Goal: Information Seeking & Learning: Learn about a topic

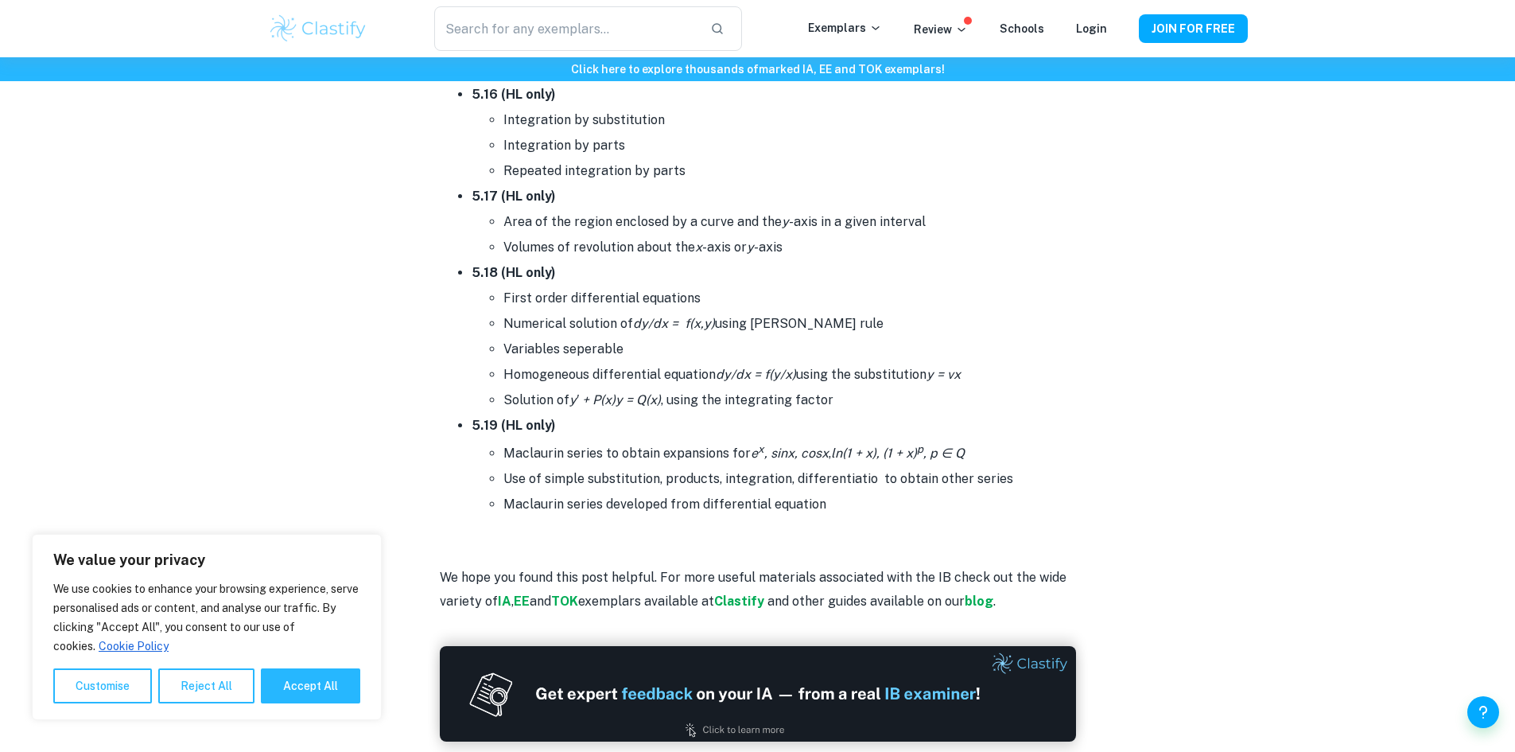
scroll to position [9785, 0]
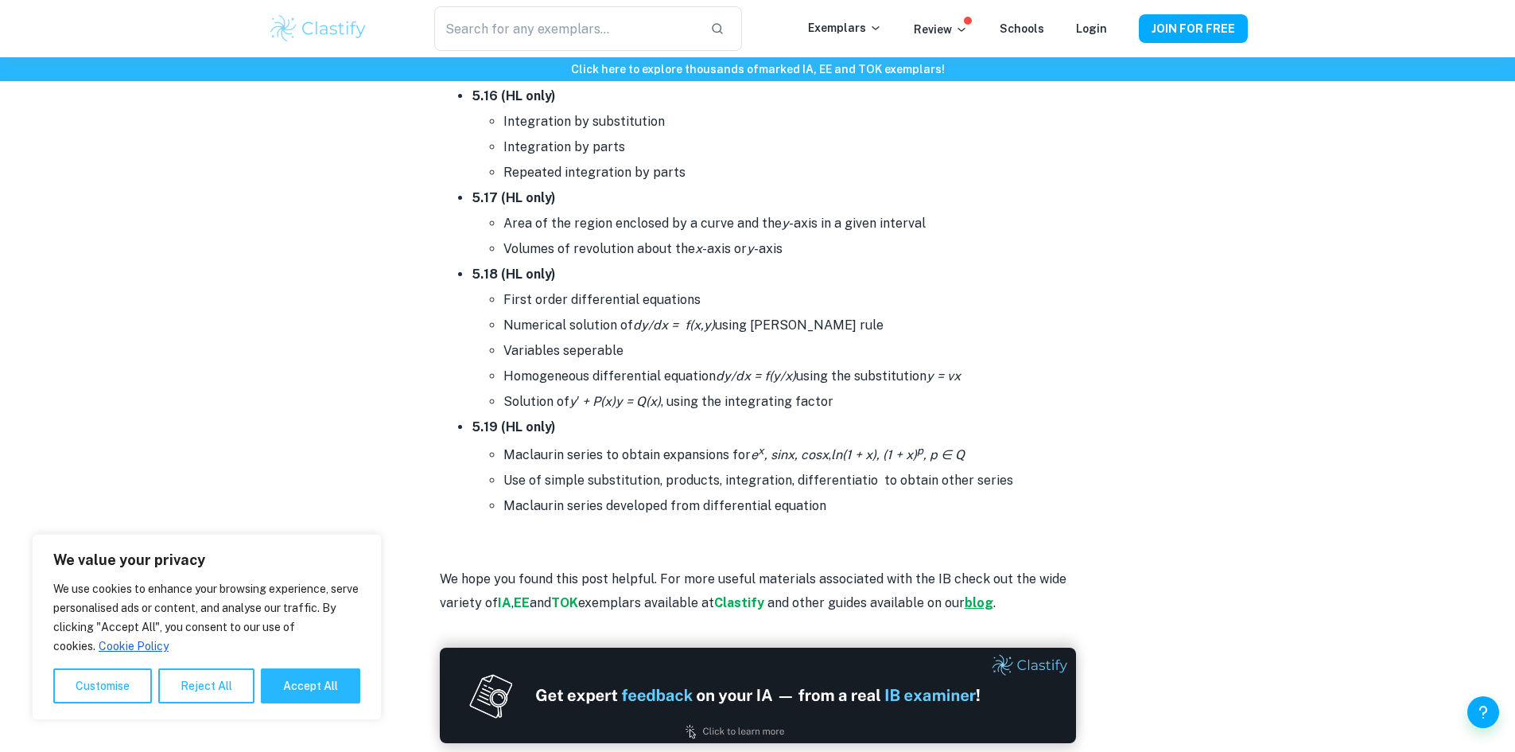
click at [994, 609] on strong "blog" at bounding box center [979, 602] width 29 height 15
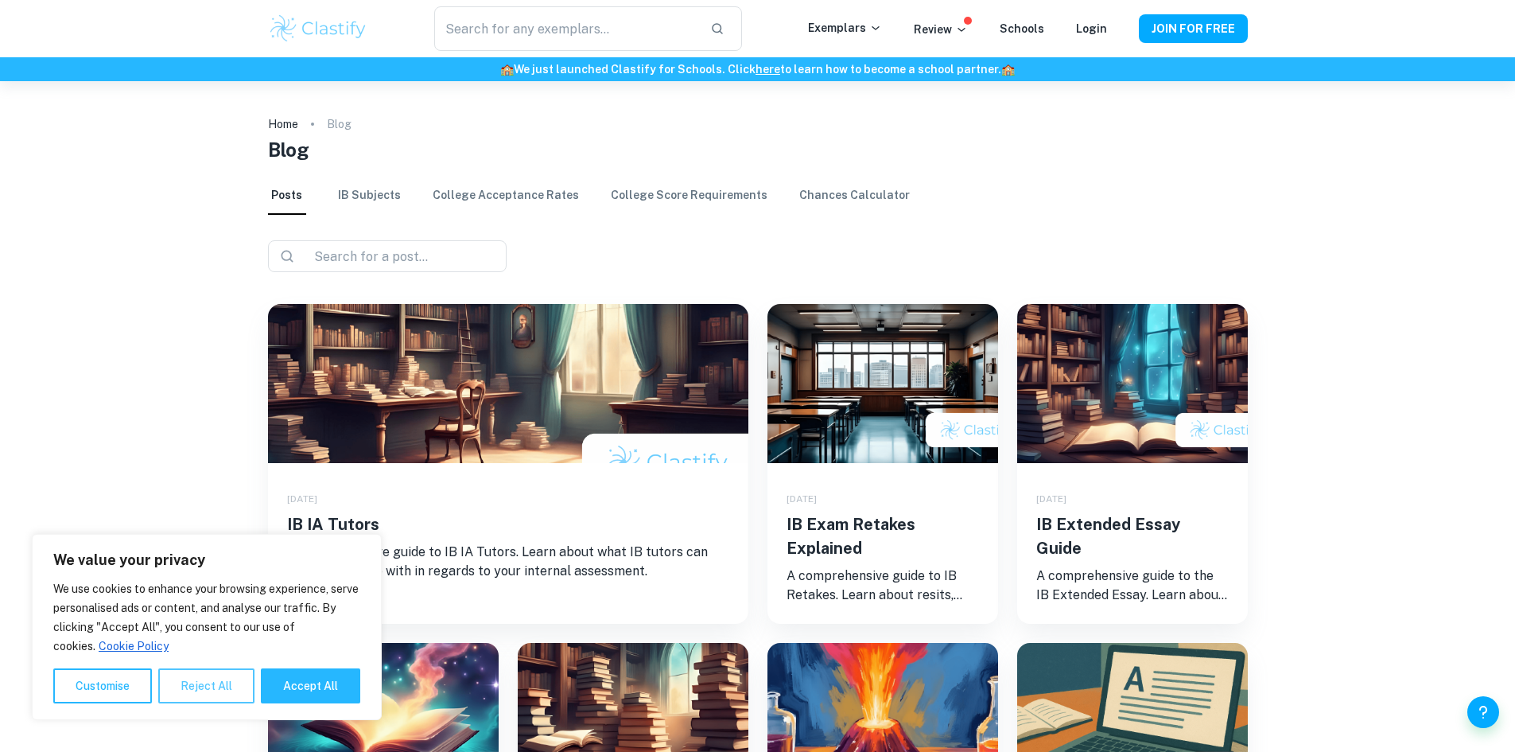
click at [211, 679] on button "Reject All" at bounding box center [206, 685] width 96 height 35
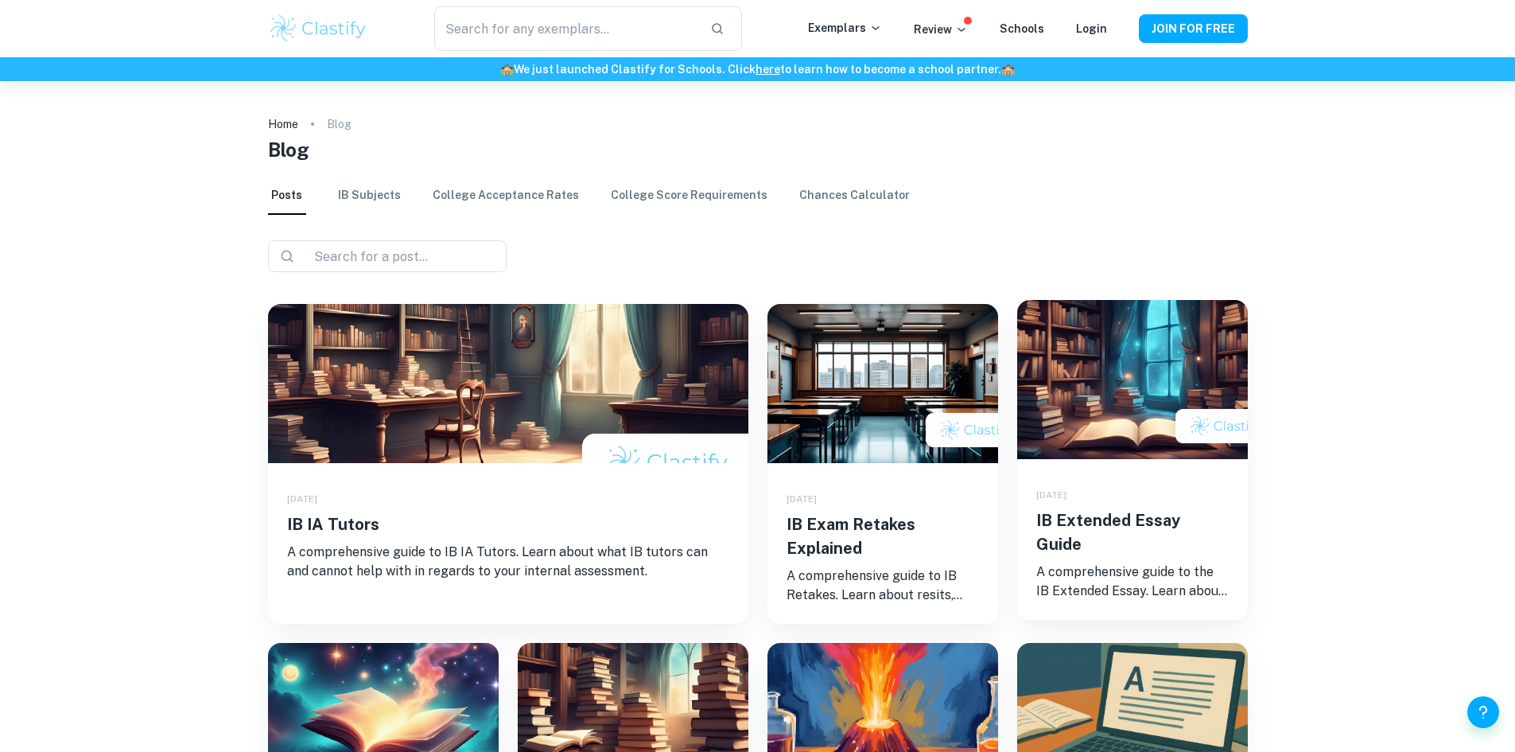
click at [1149, 513] on h5 "IB Extended Essay Guide" at bounding box center [1133, 532] width 193 height 48
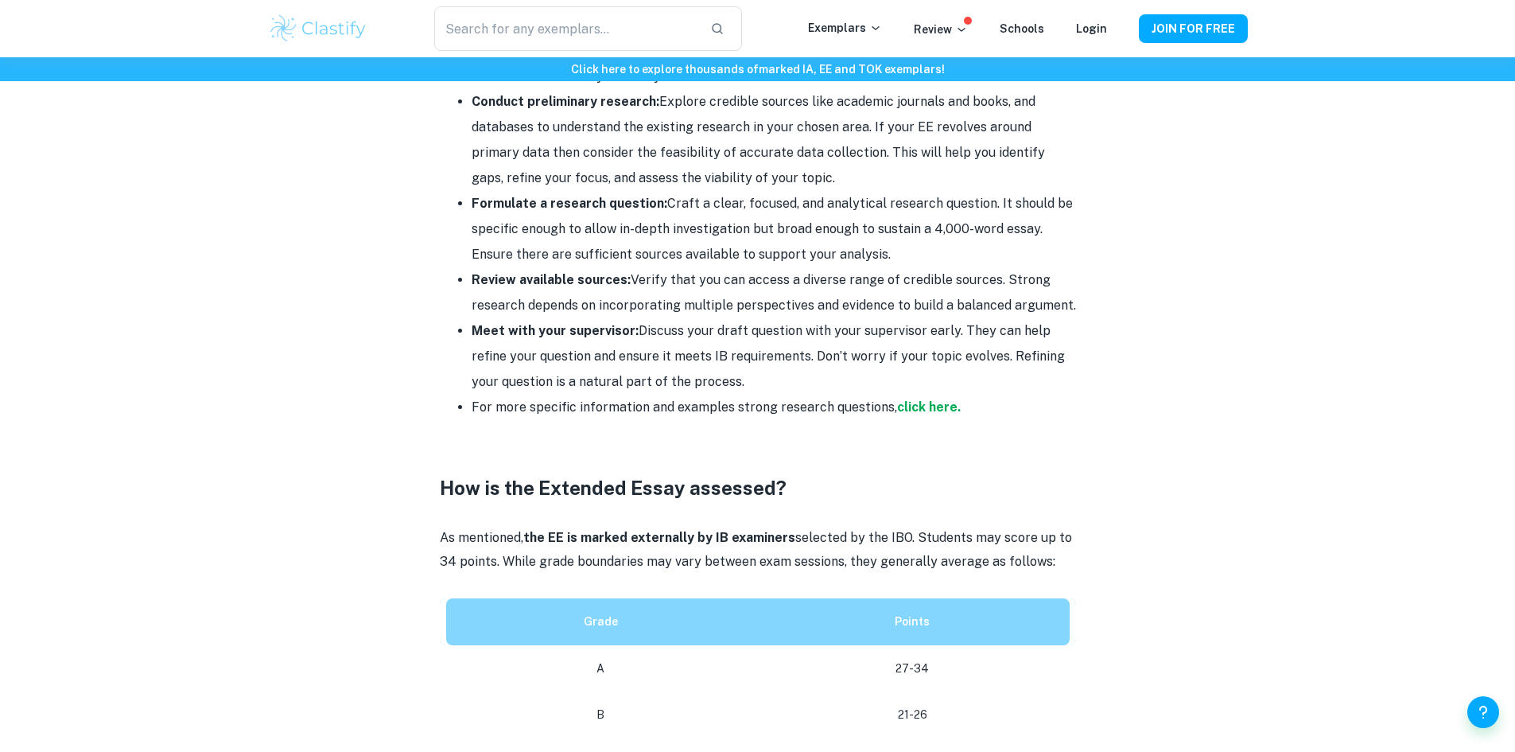
scroll to position [3977, 0]
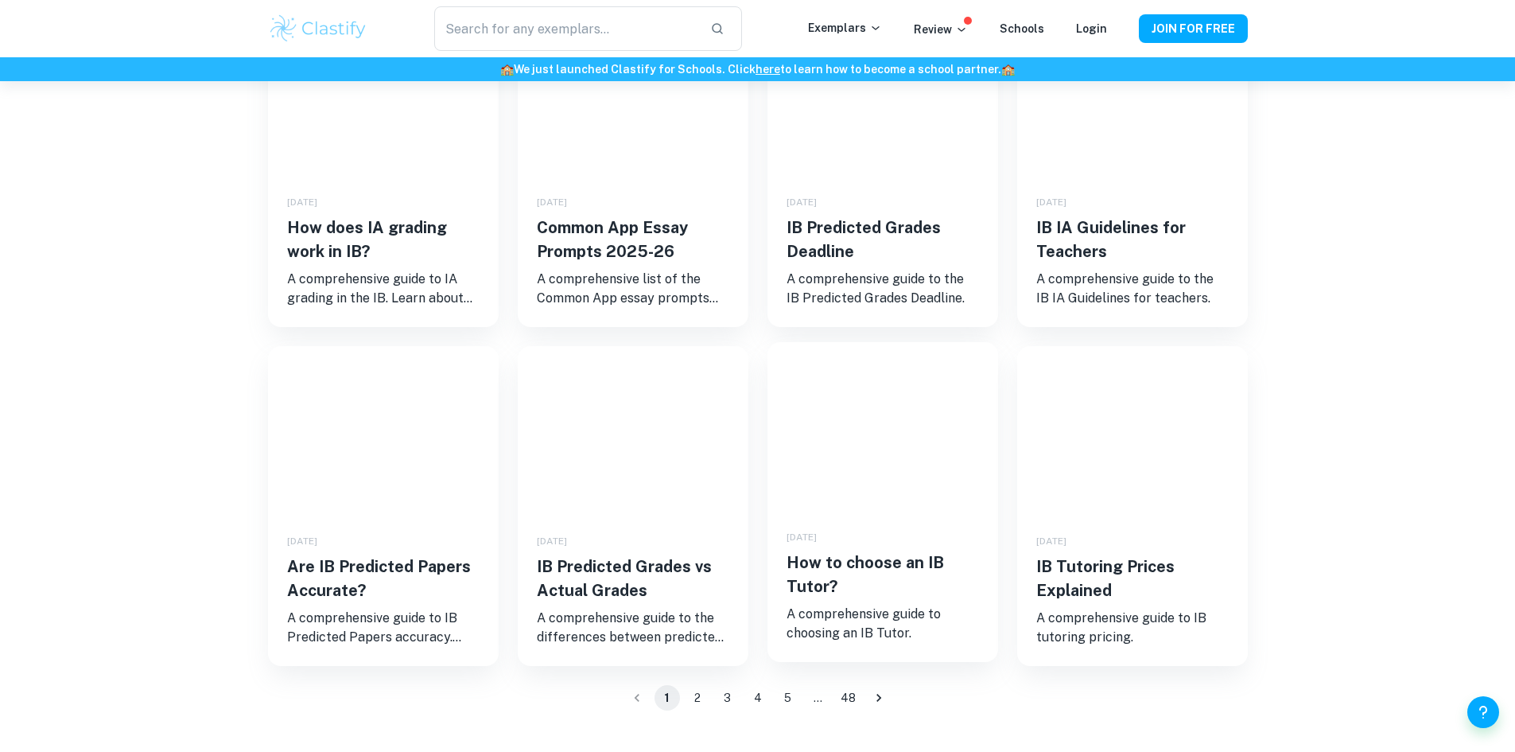
scroll to position [1273, 0]
